Goal: Task Accomplishment & Management: Use online tool/utility

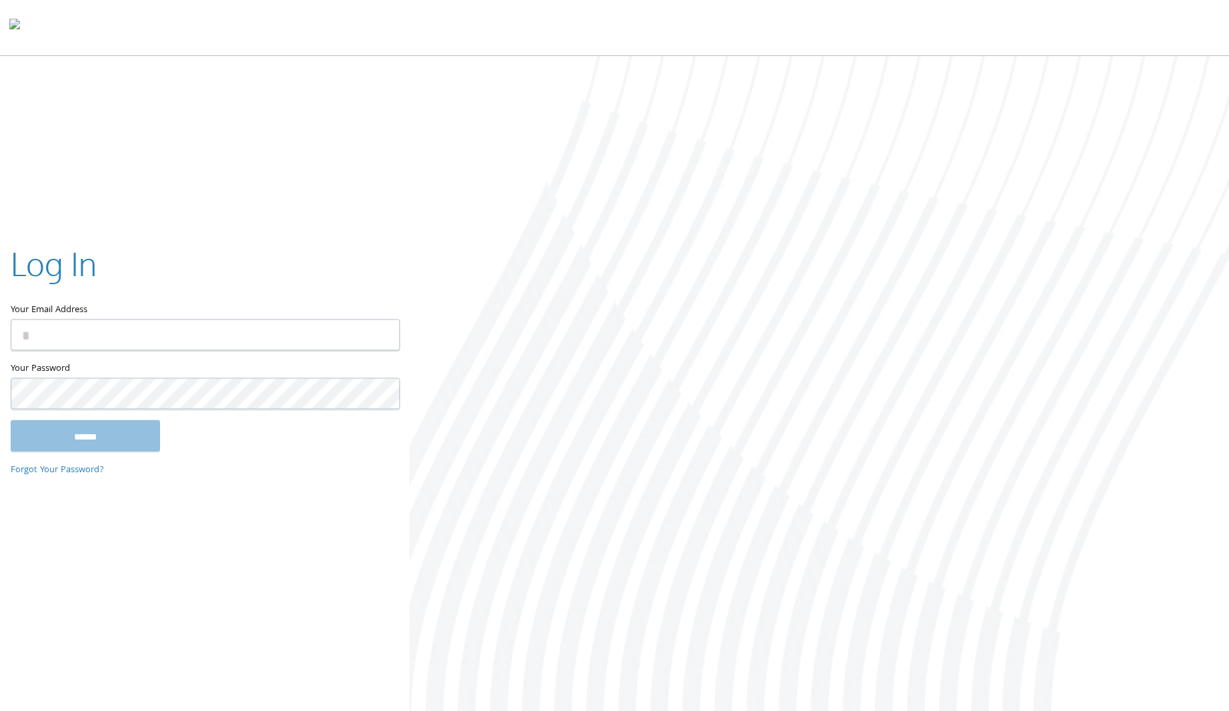
type input "**********"
click at [88, 437] on input "******" at bounding box center [85, 436] width 149 height 32
type input "**********"
click at [93, 435] on input "******" at bounding box center [85, 436] width 149 height 32
